Goal: Task Accomplishment & Management: Complete application form

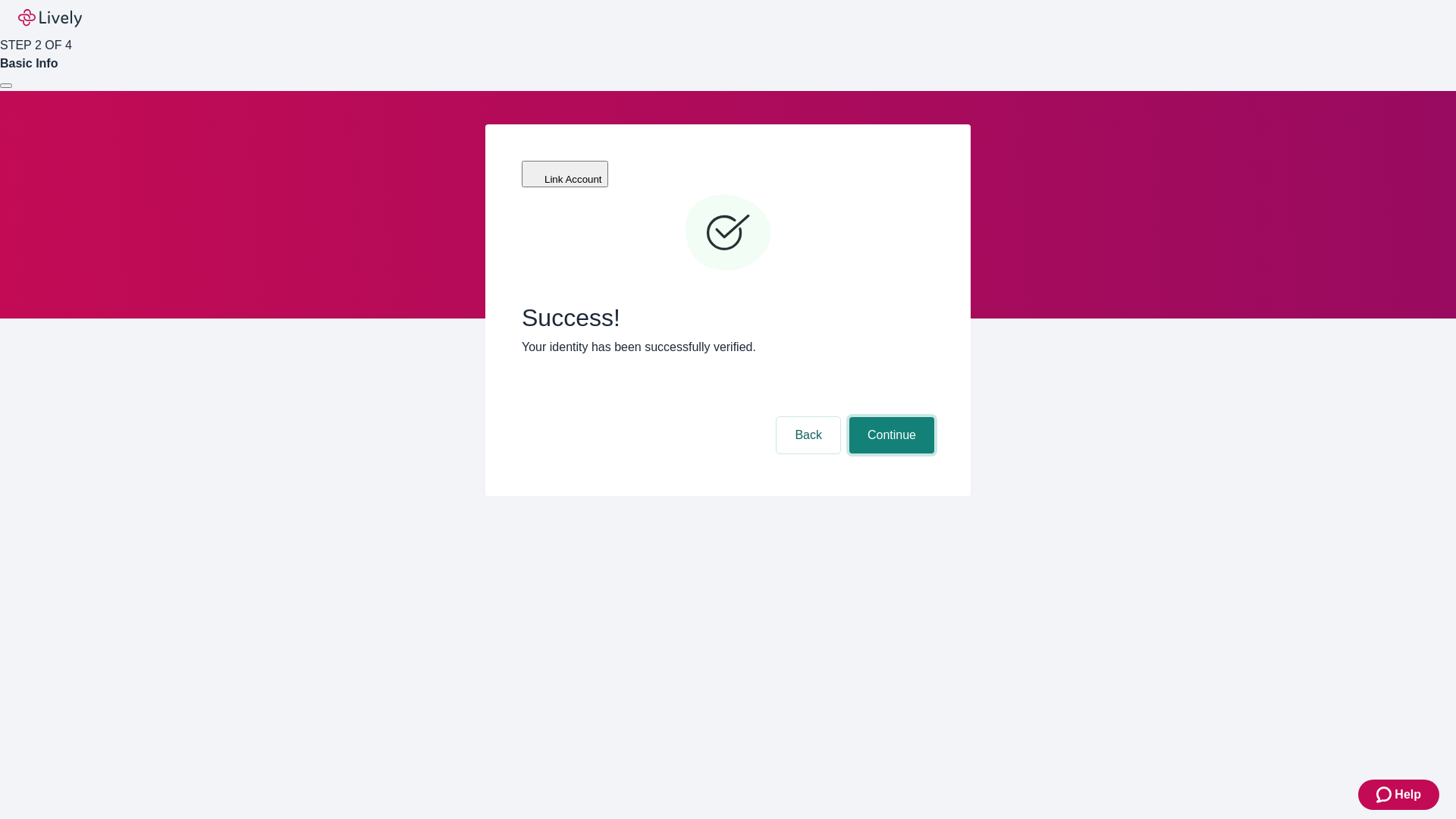
click at [889, 417] on button "Continue" at bounding box center [891, 435] width 85 height 36
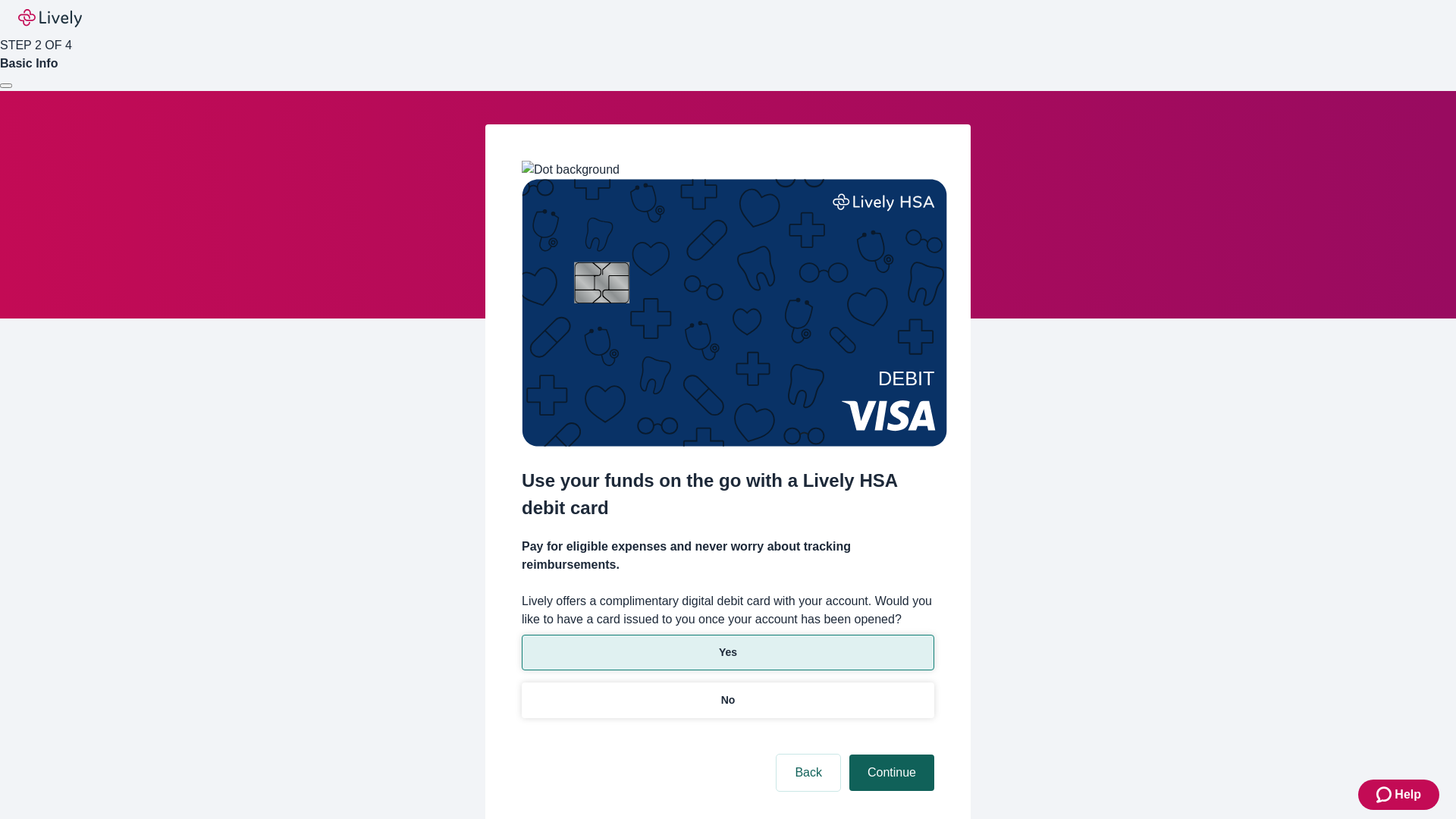
click at [728, 645] on p "Yes" at bounding box center [728, 652] width 19 height 16
click at [889, 755] on button "Continue" at bounding box center [891, 772] width 85 height 36
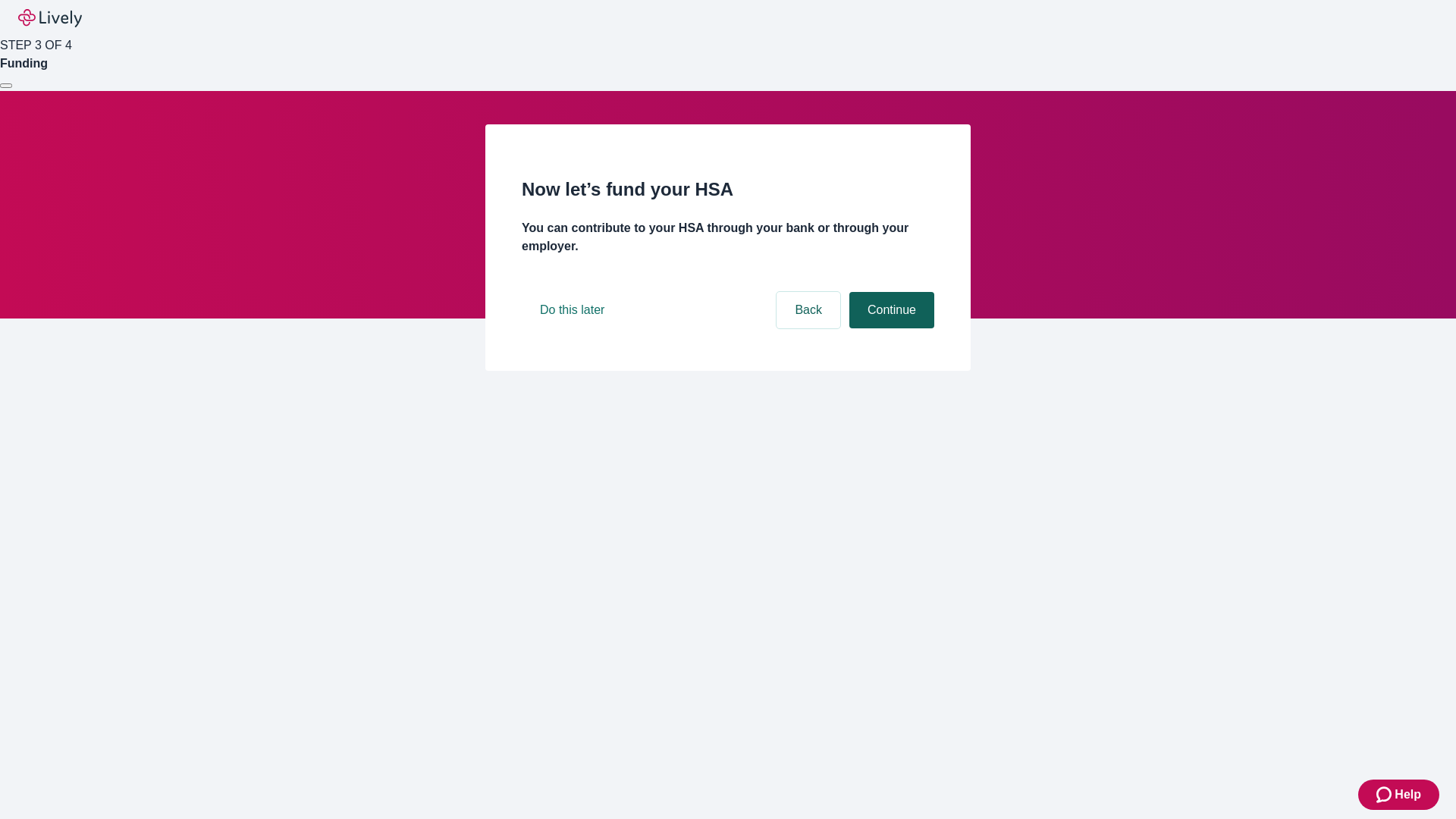
click at [889, 329] on button "Continue" at bounding box center [891, 310] width 85 height 36
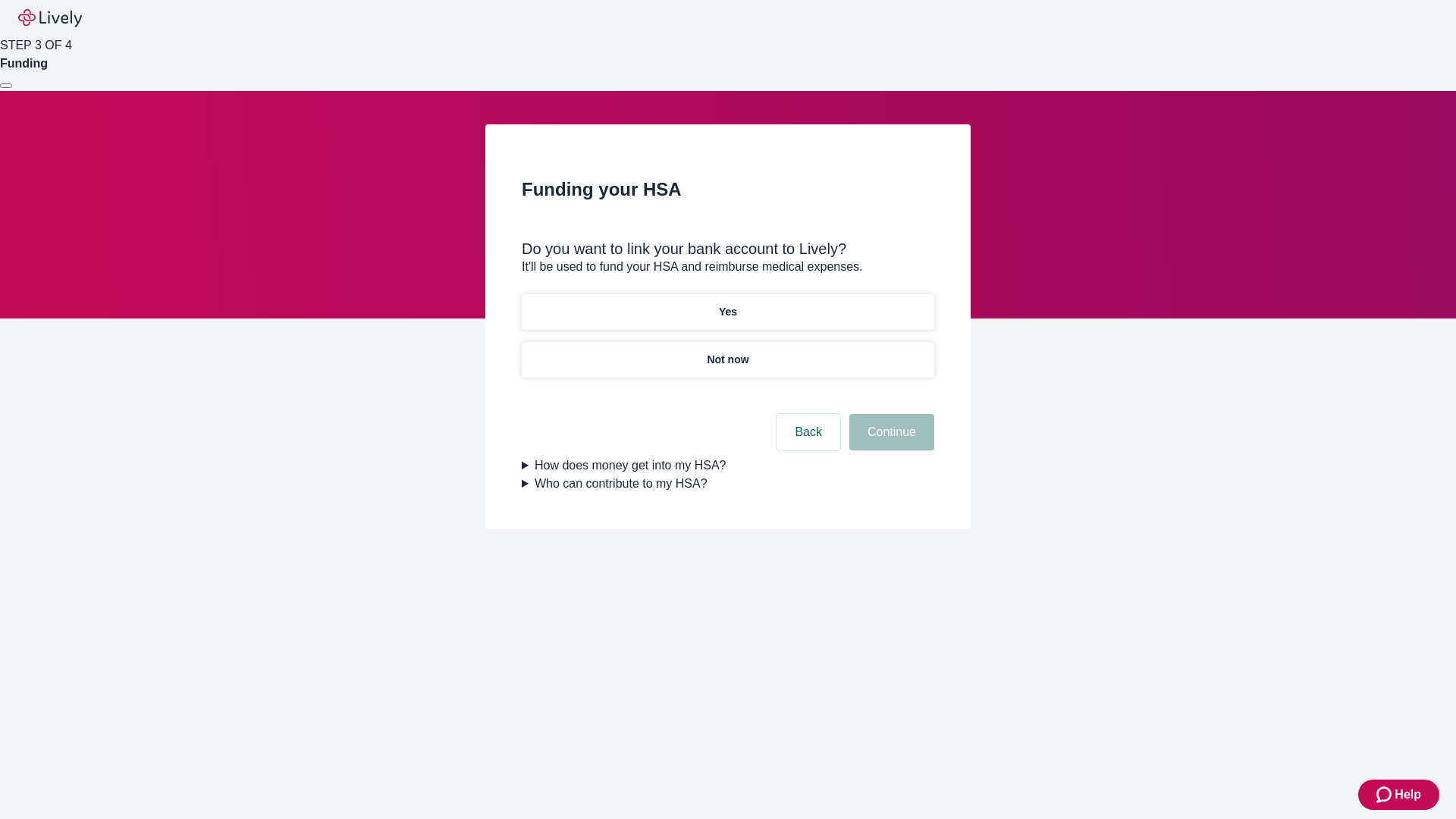
click at [728, 352] on p "Not now" at bounding box center [728, 359] width 42 height 16
click at [889, 441] on button "Continue" at bounding box center [891, 432] width 85 height 36
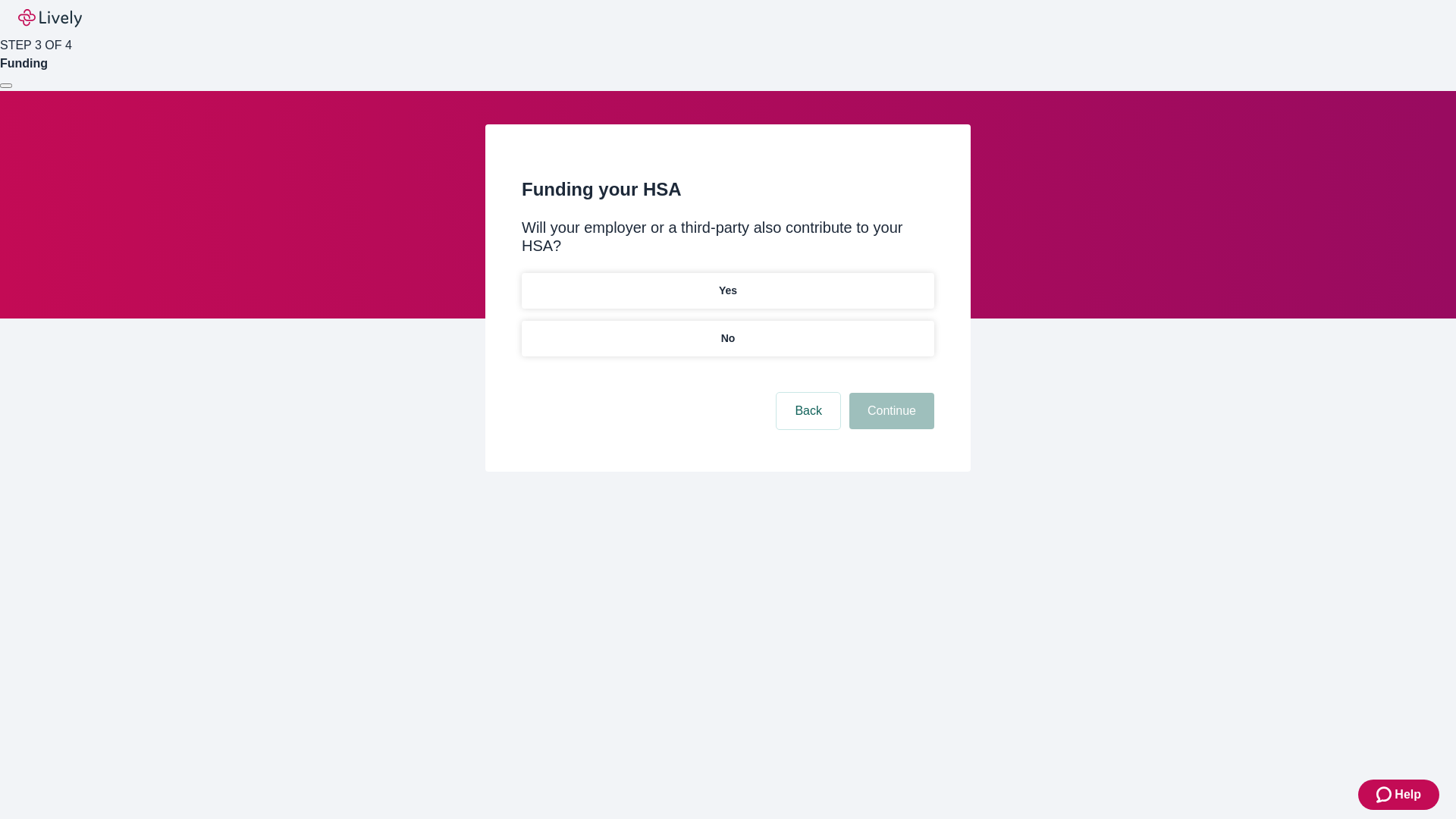
click at [728, 330] on p "No" at bounding box center [728, 338] width 14 height 16
click at [889, 393] on button "Continue" at bounding box center [891, 410] width 85 height 36
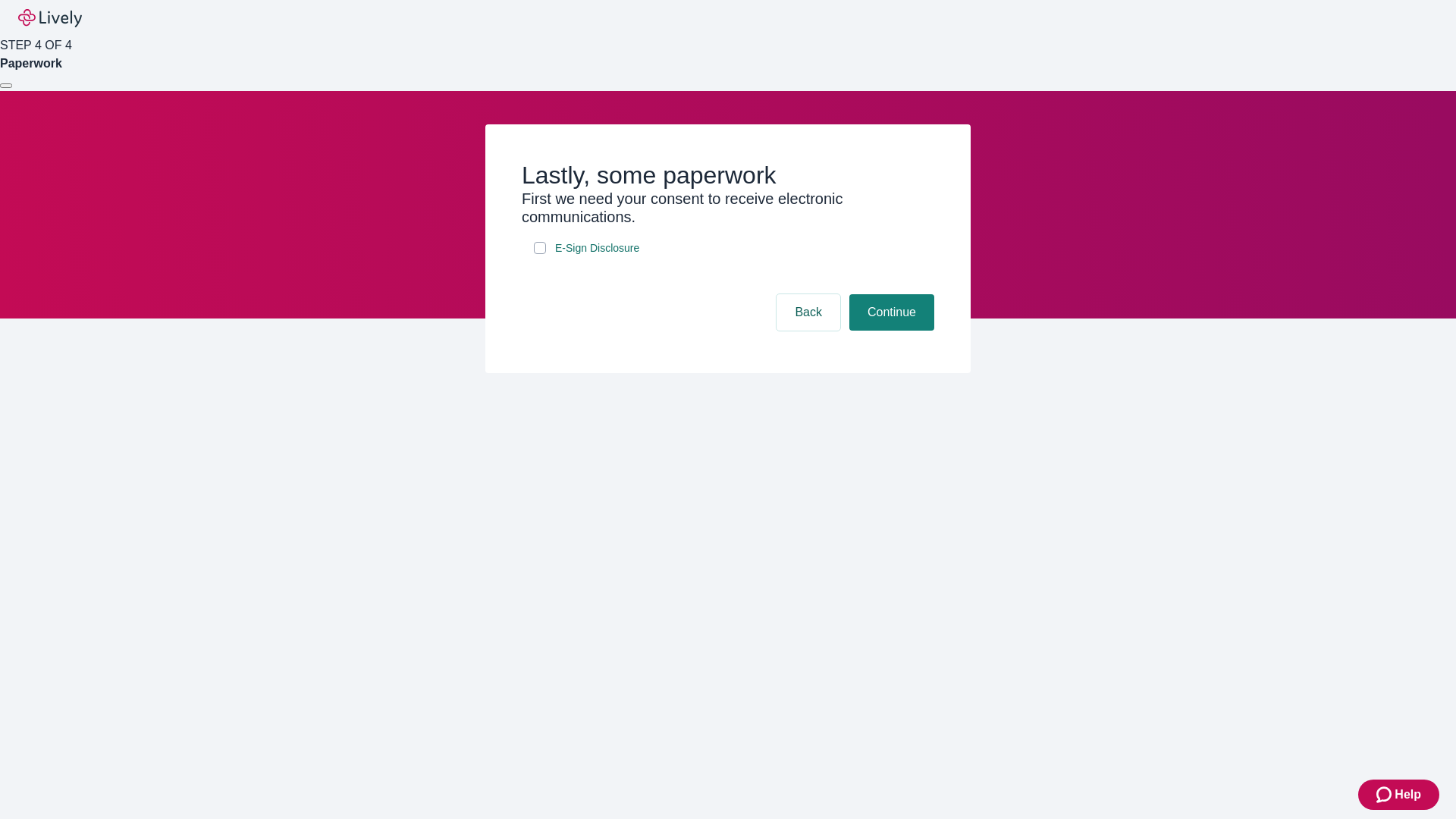
click at [540, 254] on input "E-Sign Disclosure" at bounding box center [540, 248] width 12 height 12
checkbox input "true"
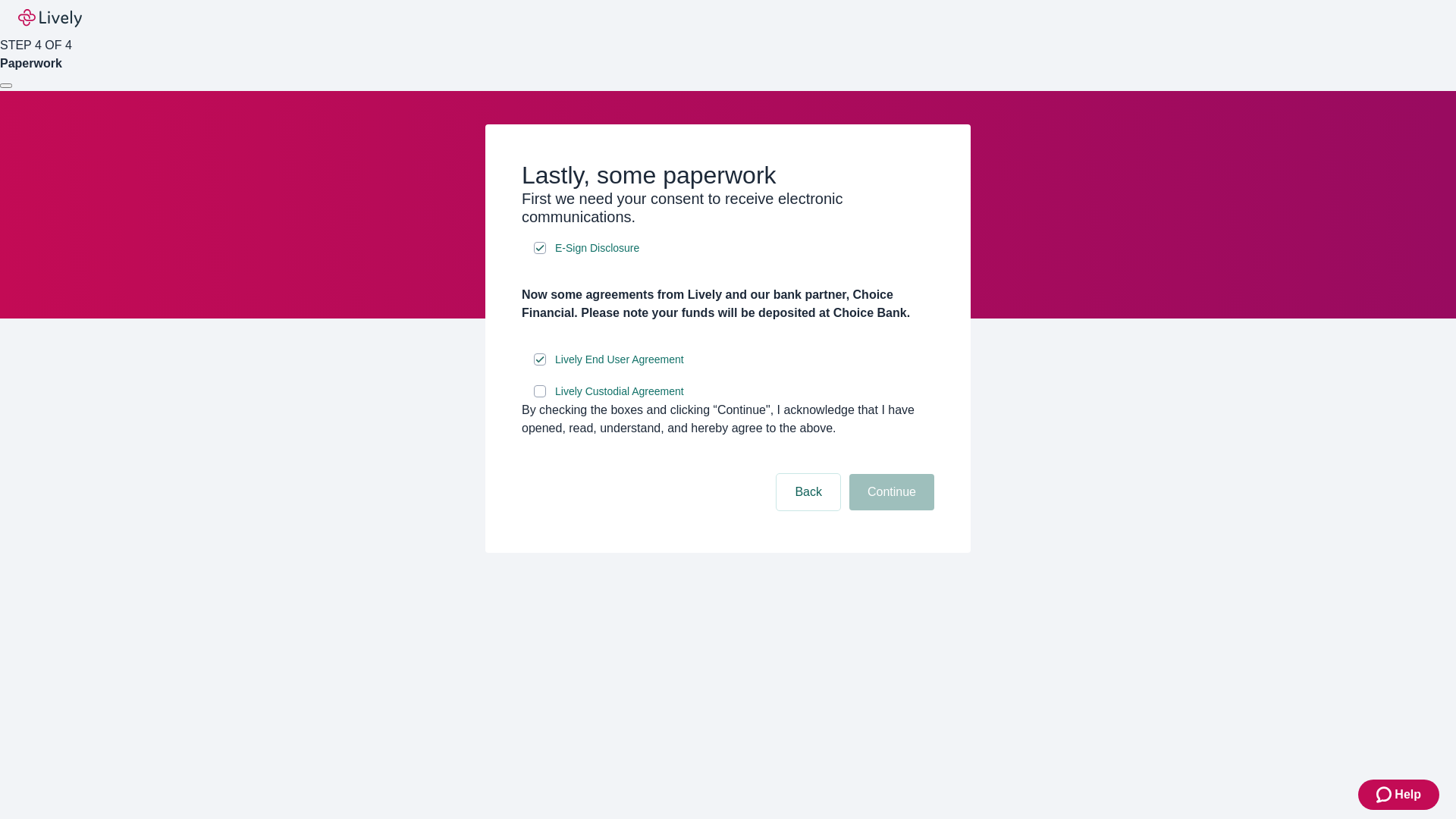
click at [540, 397] on input "Lively Custodial Agreement" at bounding box center [540, 391] width 12 height 12
checkbox input "true"
click at [889, 511] on button "Continue" at bounding box center [891, 491] width 85 height 36
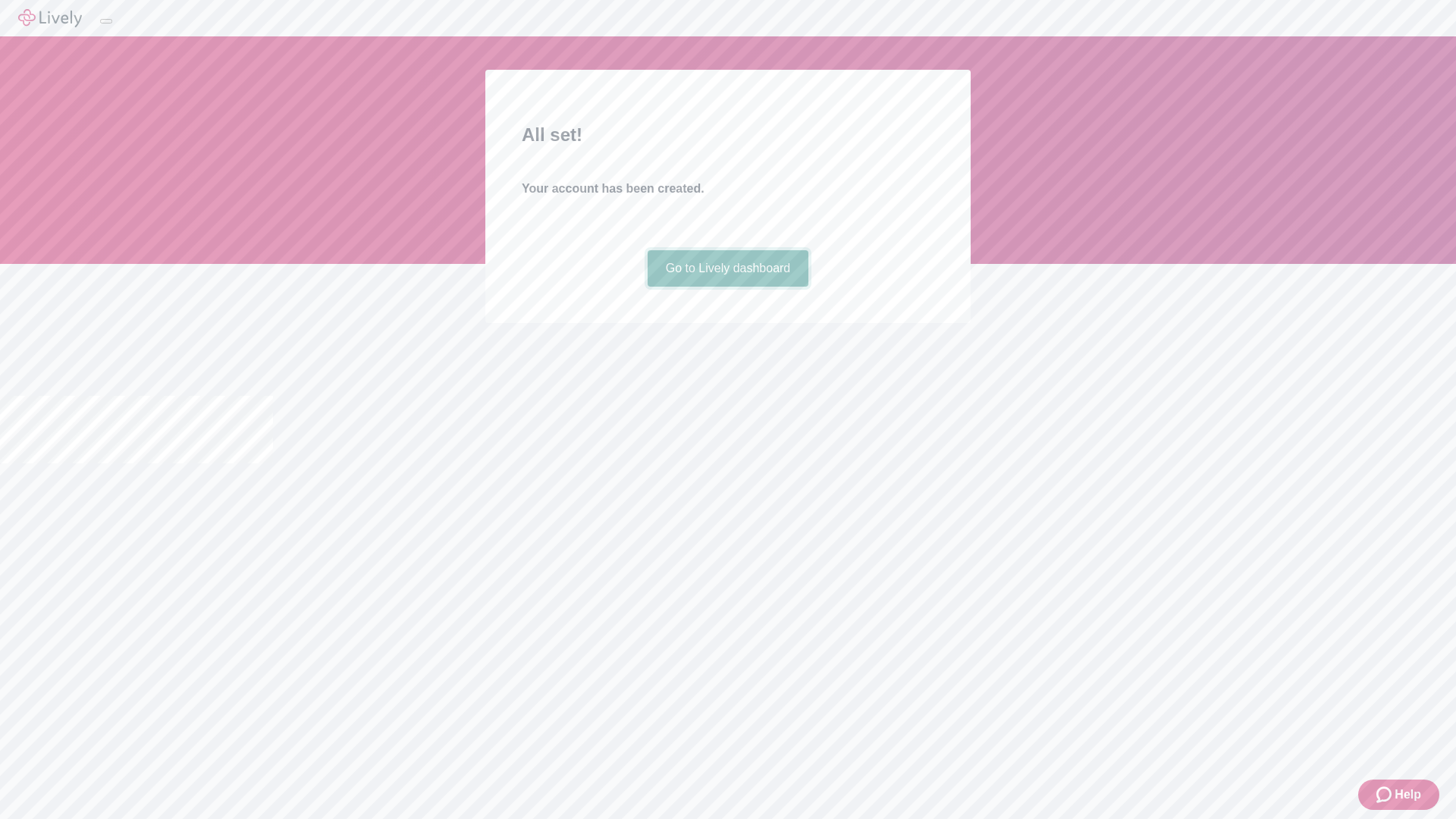
click at [728, 287] on link "Go to Lively dashboard" at bounding box center [728, 268] width 162 height 36
